Goal: Check status: Check status

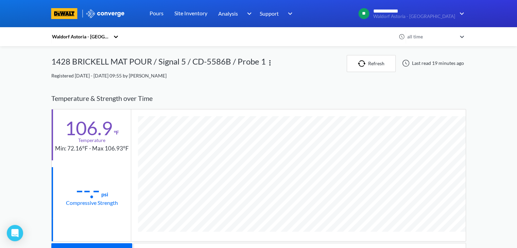
scroll to position [371, 414]
click at [371, 59] on button "Refresh" at bounding box center [371, 63] width 49 height 17
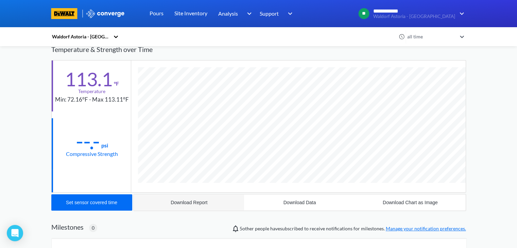
scroll to position [35, 0]
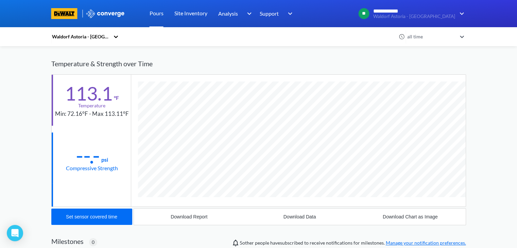
click at [160, 14] on link "Pours" at bounding box center [156, 13] width 14 height 27
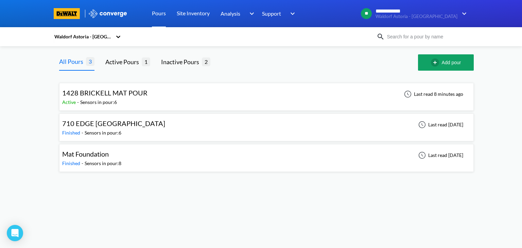
click at [120, 97] on span "1428 BRICKELL MAT POUR" at bounding box center [104, 93] width 85 height 8
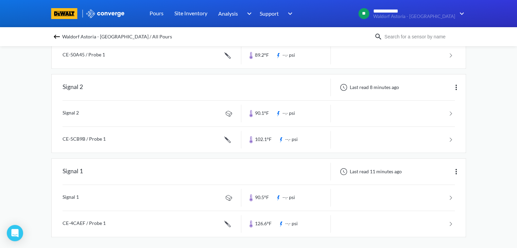
scroll to position [377, 0]
click at [229, 136] on link at bounding box center [259, 139] width 392 height 26
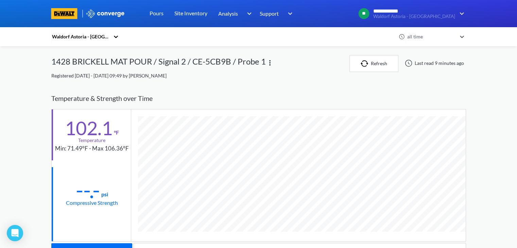
scroll to position [371, 414]
click at [370, 62] on img "button" at bounding box center [365, 63] width 10 height 7
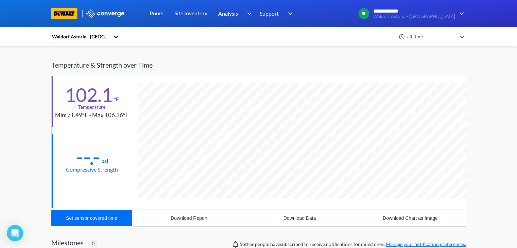
scroll to position [0, 0]
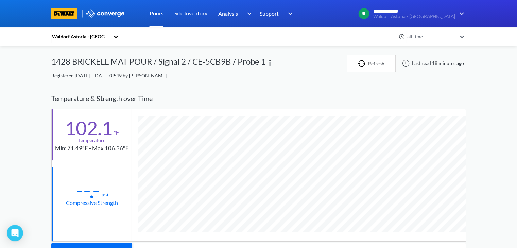
click at [156, 11] on link "Pours" at bounding box center [156, 13] width 14 height 27
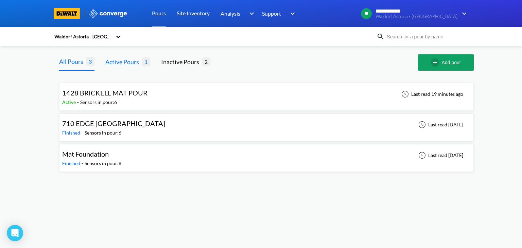
click at [118, 61] on div "Active Pours" at bounding box center [123, 62] width 36 height 10
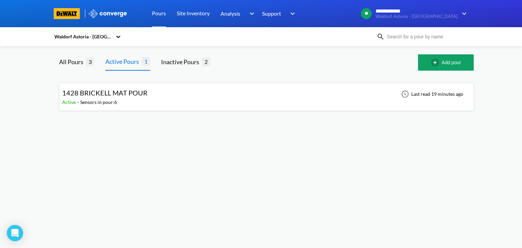
click at [127, 95] on span "1428 BRICKELL MAT POUR" at bounding box center [104, 93] width 85 height 8
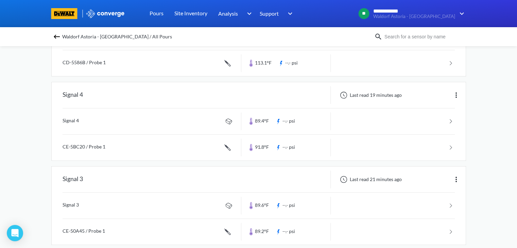
scroll to position [173, 0]
